Goal: Navigation & Orientation: Go to known website

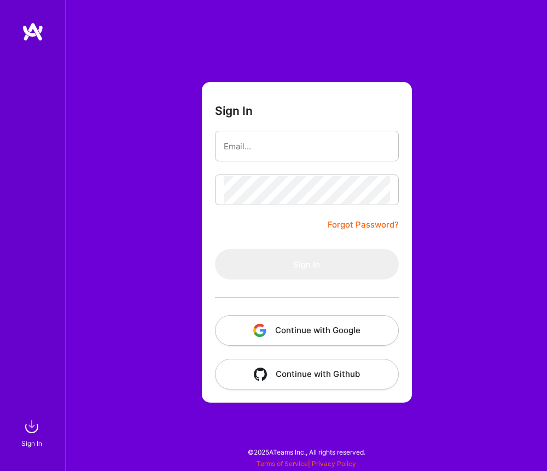
click at [46, 167] on div at bounding box center [33, 218] width 66 height 393
drag, startPoint x: 466, startPoint y: 373, endPoint x: 344, endPoint y: 366, distance: 121.5
click at [466, 373] on div "Sign In Forgot Password? Sign In Continue with Google Continue with Github" at bounding box center [306, 235] width 481 height 471
click at [34, 19] on div "Sign In" at bounding box center [33, 235] width 66 height 471
click at [34, 32] on img at bounding box center [33, 32] width 22 height 20
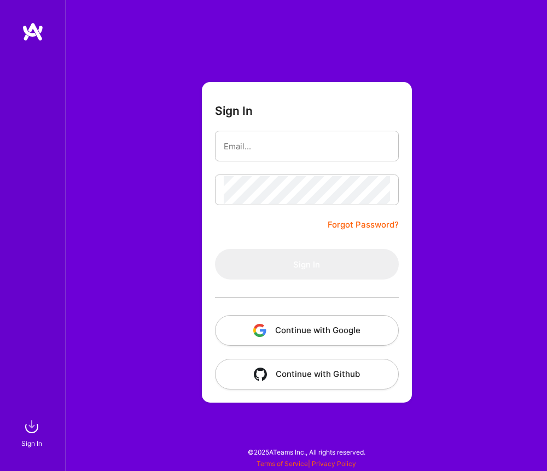
click at [32, 28] on img at bounding box center [33, 32] width 22 height 20
click at [185, 70] on div "Sign In Forgot Password? Sign In Continue with Google Continue with Github" at bounding box center [306, 235] width 481 height 471
click at [286, 51] on div "Sign In Forgot Password? Sign In Continue with Google Continue with Github" at bounding box center [306, 235] width 481 height 471
